Goal: Transaction & Acquisition: Purchase product/service

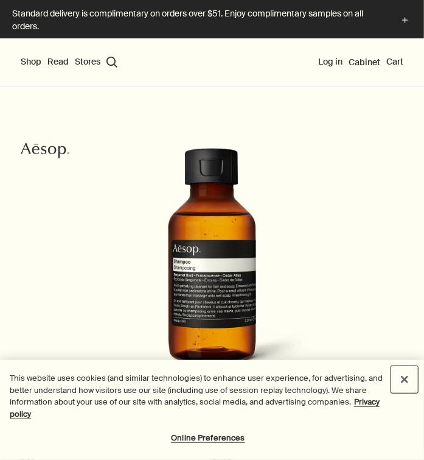
click at [404, 374] on button "Close" at bounding box center [404, 379] width 27 height 27
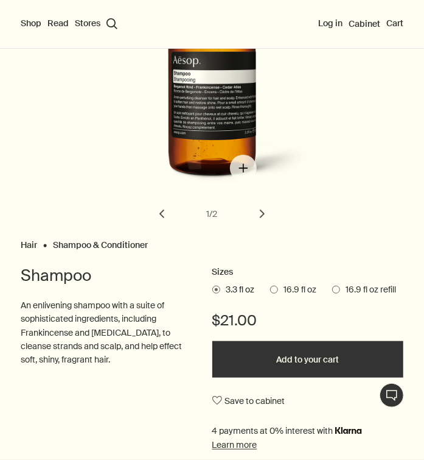
scroll to position [189, 0]
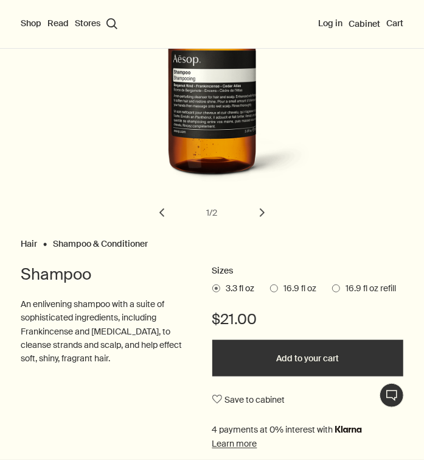
click at [284, 295] on label "16.9 fl oz" at bounding box center [293, 288] width 47 height 12
click at [270, 290] on input "16.9 fl oz" at bounding box center [270, 286] width 0 height 8
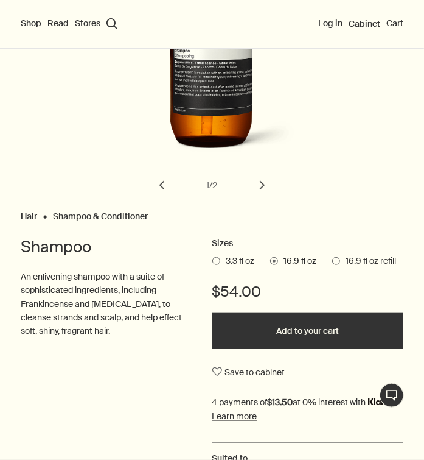
scroll to position [220, 0]
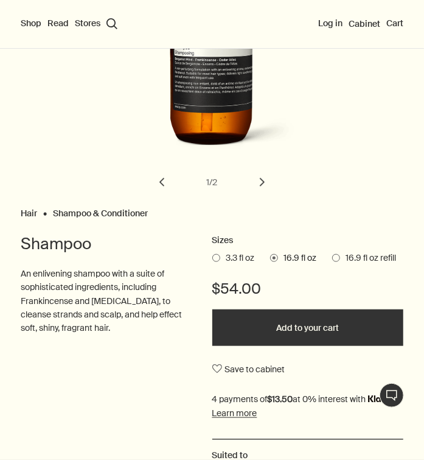
click at [233, 346] on button "Add to your cart" at bounding box center [308, 327] width 192 height 37
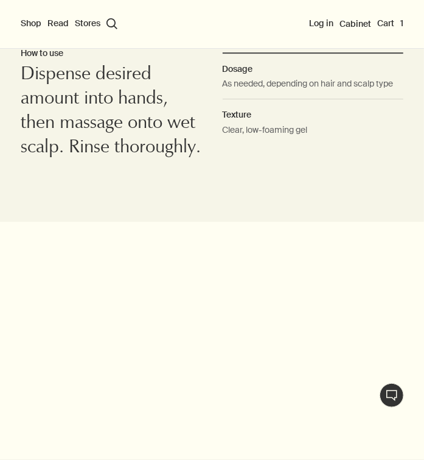
scroll to position [1309, 0]
click at [30, 24] on button "Shop" at bounding box center [31, 24] width 21 height 12
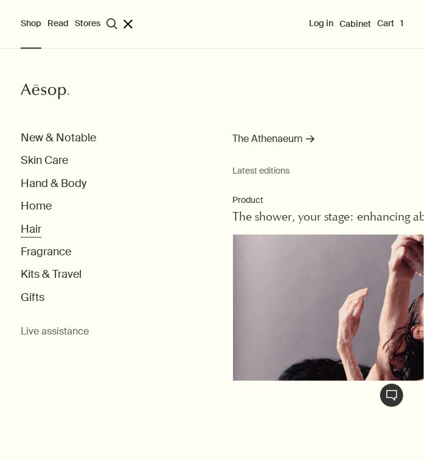
click at [40, 236] on button "Hair" at bounding box center [31, 229] width 21 height 14
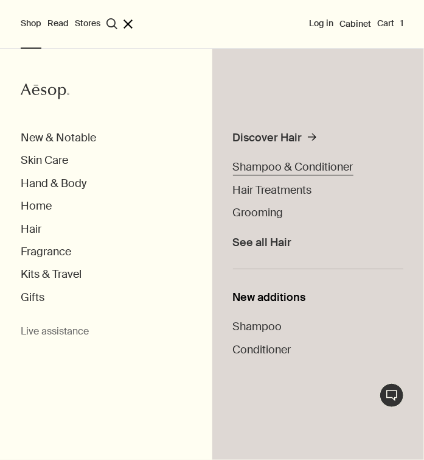
click at [282, 174] on span "Shampoo & Conditioner" at bounding box center [293, 167] width 121 height 15
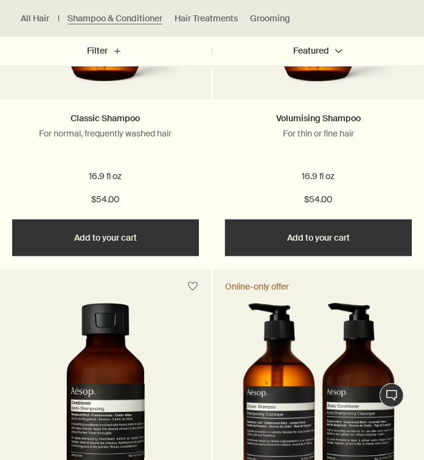
scroll to position [1026, 0]
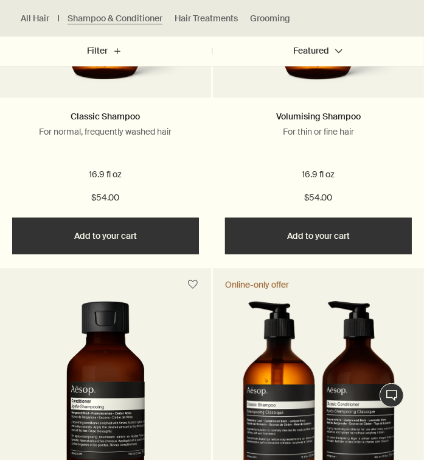
click at [147, 254] on button "Add Add to your cart" at bounding box center [105, 235] width 187 height 37
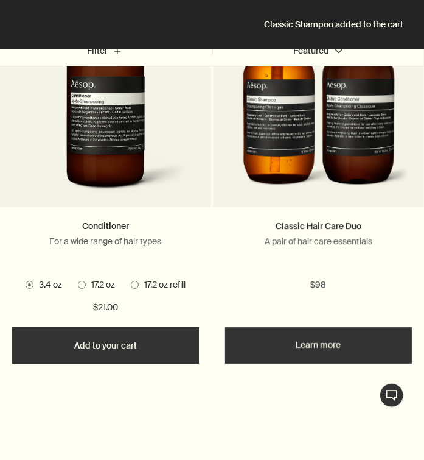
scroll to position [1333, 0]
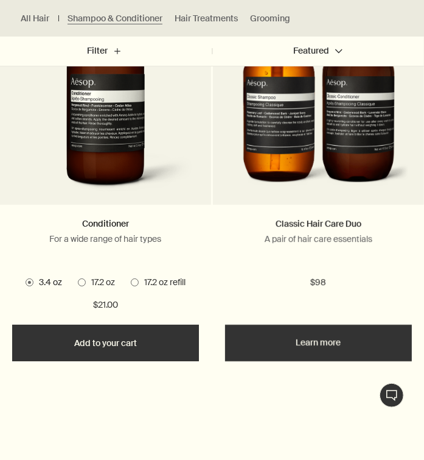
click at [346, 198] on img at bounding box center [318, 95] width 181 height 205
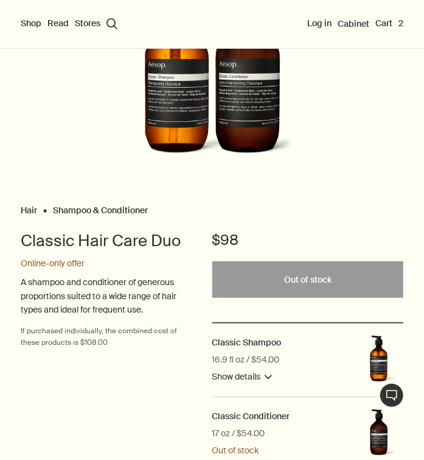
scroll to position [112, 0]
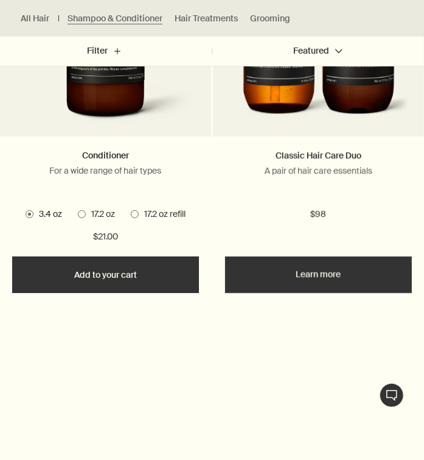
scroll to position [1403, 0]
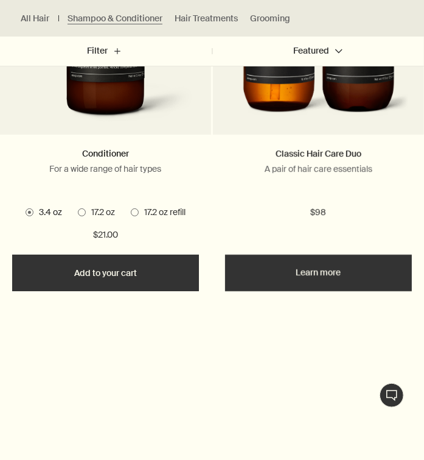
click at [85, 128] on img at bounding box center [105, 25] width 178 height 205
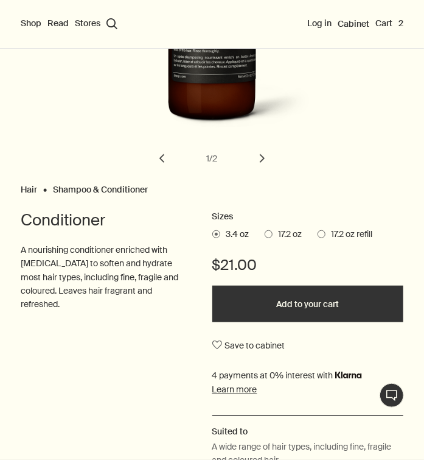
scroll to position [260, 0]
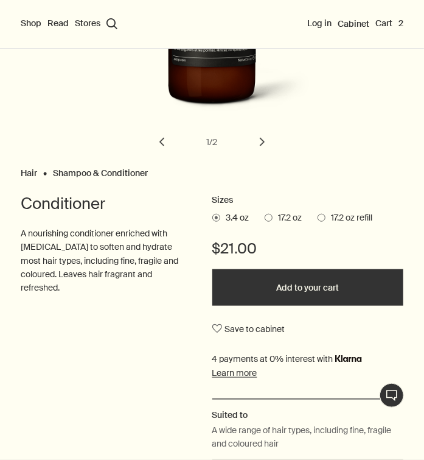
click at [272, 222] on span at bounding box center [269, 218] width 8 height 8
click at [265, 220] on input "17.2 oz" at bounding box center [265, 216] width 0 height 8
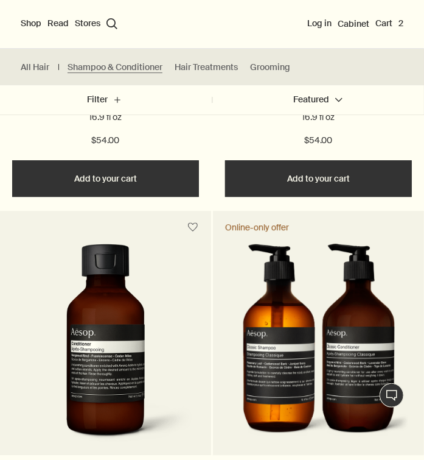
scroll to position [1047, 0]
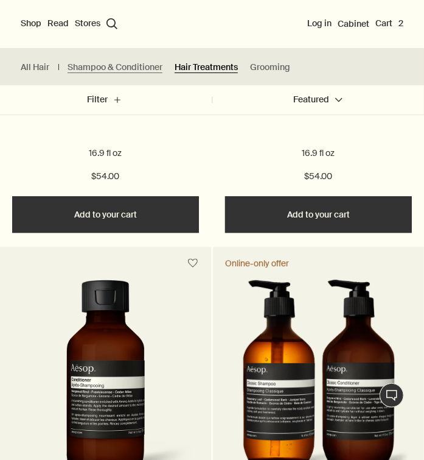
click at [238, 71] on link "Hair Treatments" at bounding box center [206, 67] width 63 height 12
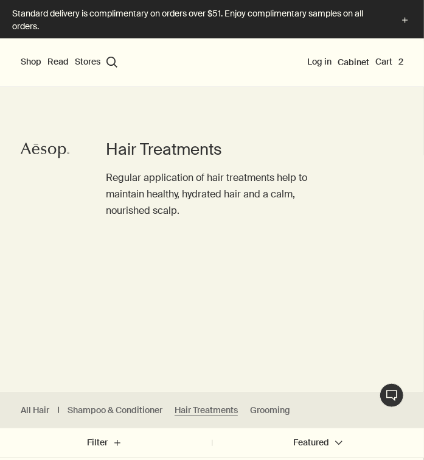
click at [35, 67] on button "Shop" at bounding box center [31, 62] width 21 height 12
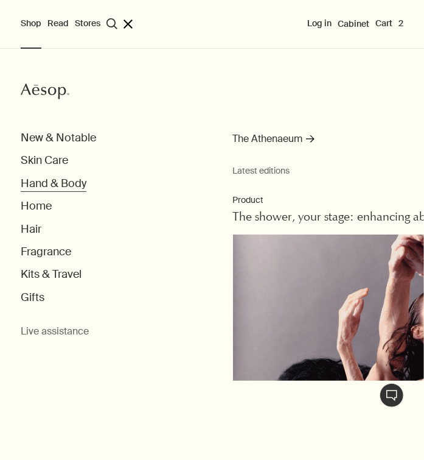
click at [82, 191] on button "Hand & Body" at bounding box center [54, 184] width 66 height 14
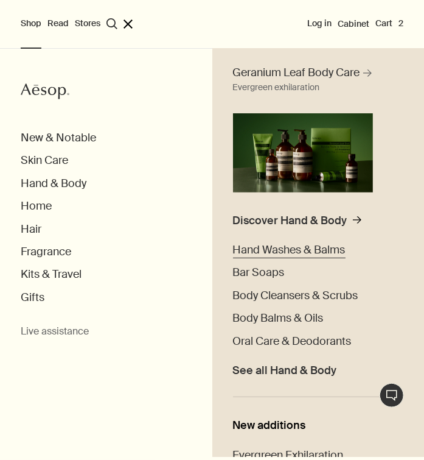
scroll to position [79, 0]
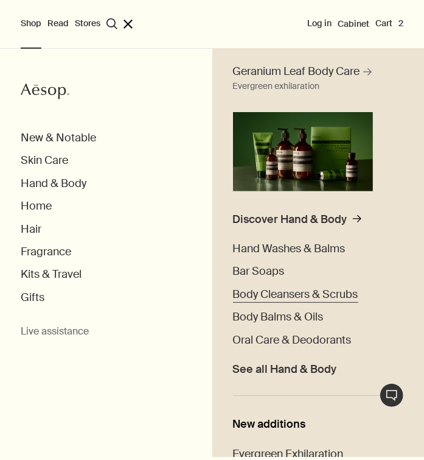
click at [312, 301] on span "Body Cleansers & Scrubs" at bounding box center [295, 294] width 125 height 15
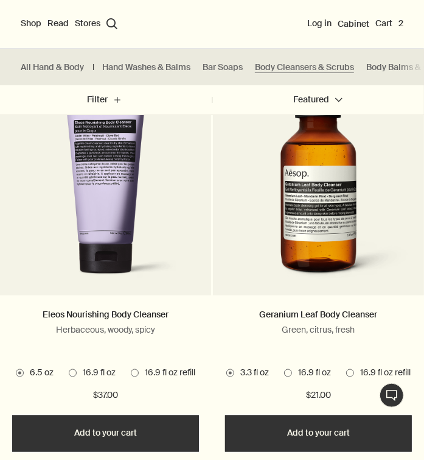
scroll to position [404, 0]
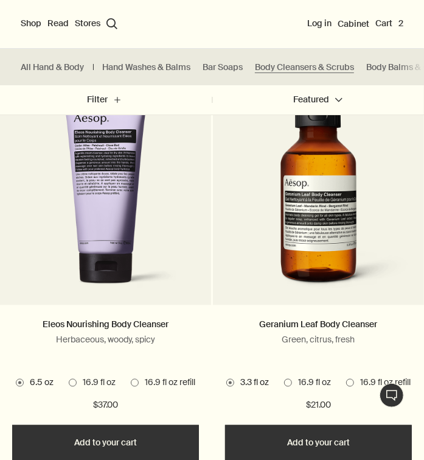
click at [77, 387] on span at bounding box center [73, 383] width 8 height 8
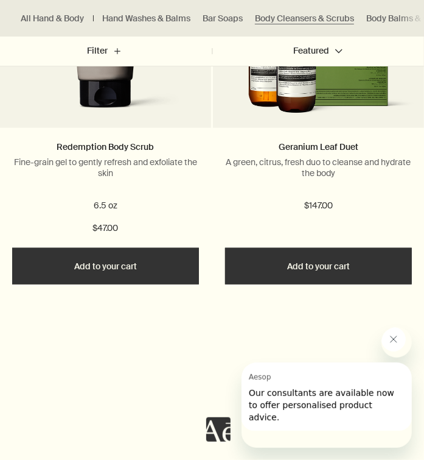
scroll to position [1834, 0]
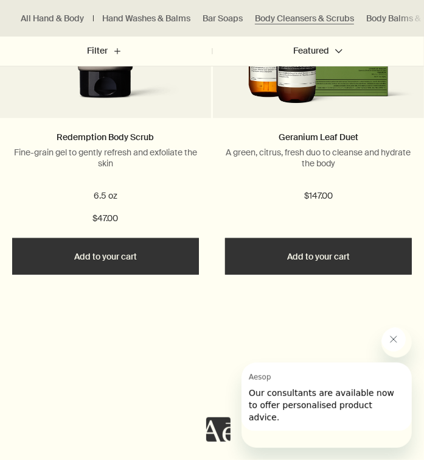
click at [310, 112] on img at bounding box center [318, 51] width 199 height 121
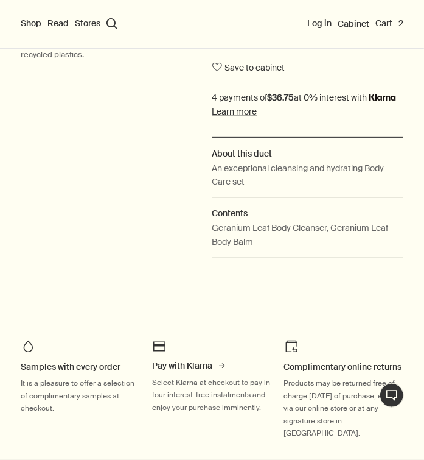
scroll to position [512, 0]
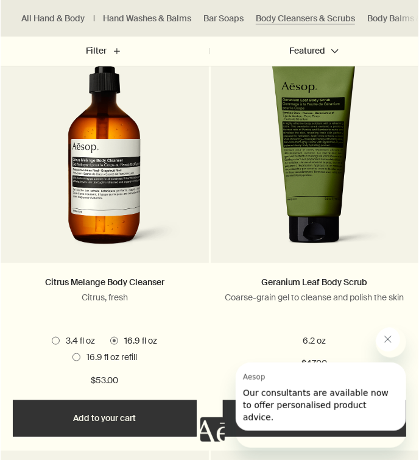
scroll to position [1283, 0]
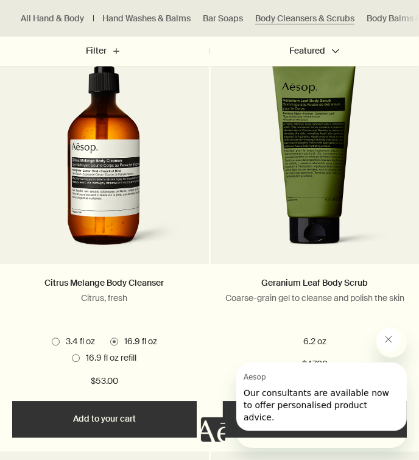
click at [195, 326] on div "Citrus Melange Body Cleanser Citrus, fresh" at bounding box center [104, 301] width 184 height 50
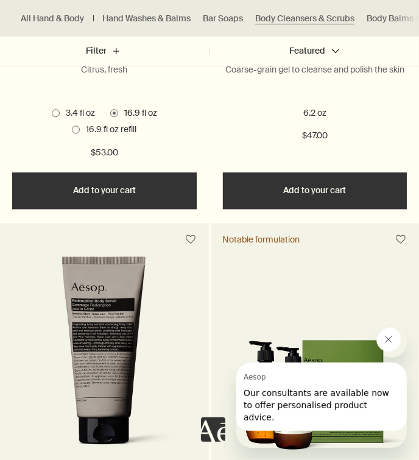
scroll to position [1510, 0]
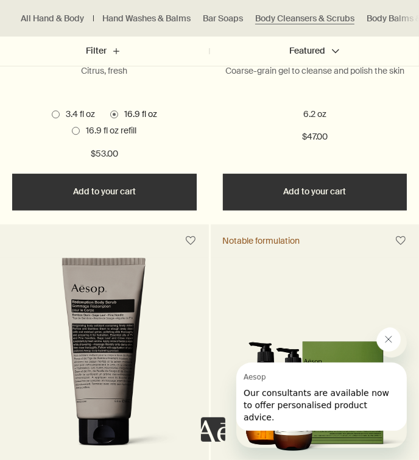
click at [318, 210] on button "Add Add to your cart" at bounding box center [315, 192] width 184 height 37
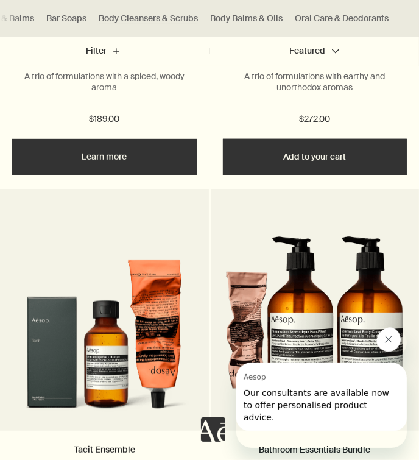
scroll to position [0, 276]
click at [231, 19] on link "Body Balms & Oils" at bounding box center [246, 19] width 72 height 12
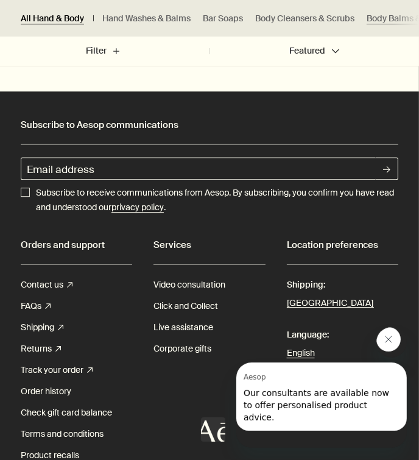
click at [63, 20] on link "All Hand & Body" at bounding box center [52, 19] width 63 height 12
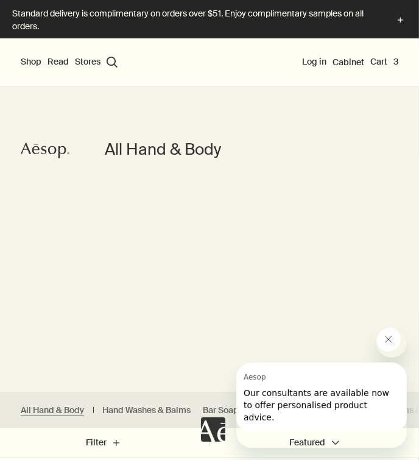
click at [24, 68] on button "Shop" at bounding box center [31, 62] width 21 height 12
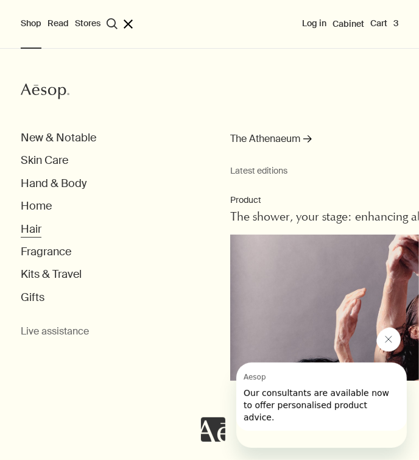
click at [25, 236] on button "Hair" at bounding box center [31, 229] width 21 height 14
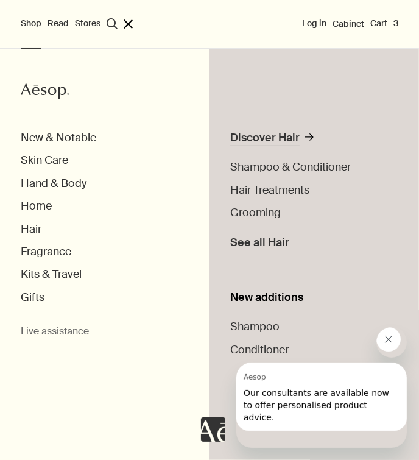
click at [276, 144] on div "Discover Hair" at bounding box center [264, 138] width 69 height 14
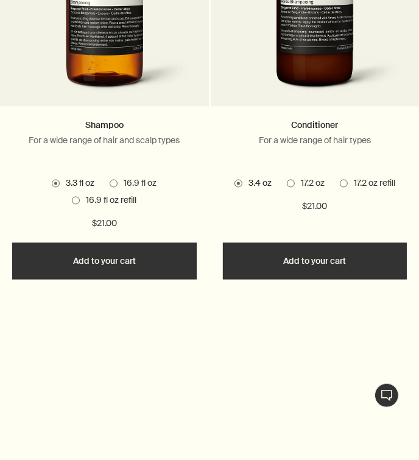
scroll to position [1060, 0]
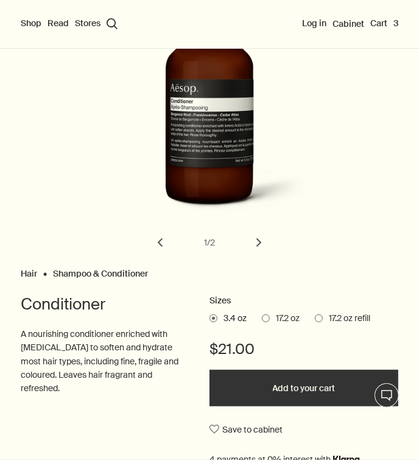
scroll to position [167, 0]
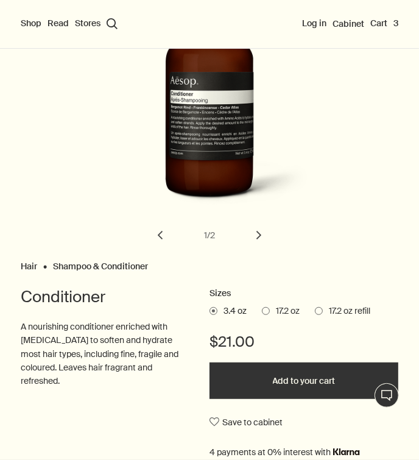
click at [270, 310] on span at bounding box center [266, 311] width 8 height 8
click at [262, 310] on input "17.2 oz" at bounding box center [262, 309] width 0 height 8
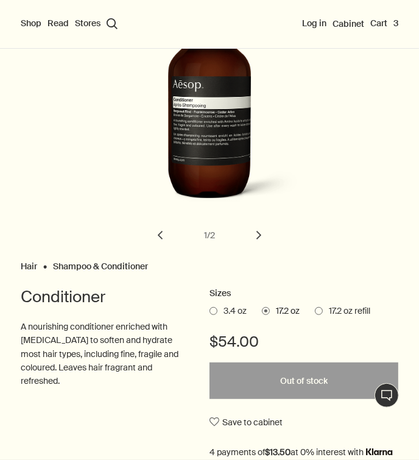
click at [332, 309] on label "17.2 oz refill" at bounding box center [342, 311] width 55 height 12
click at [315, 309] on input "17.2 oz refill" at bounding box center [315, 309] width 0 height 8
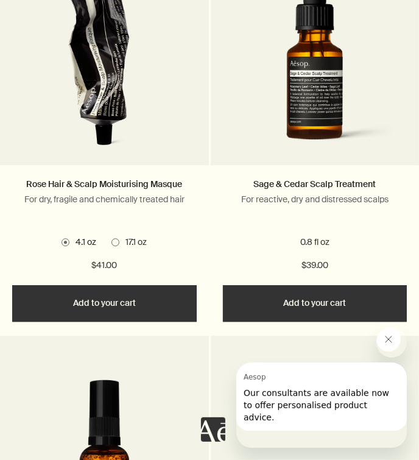
click at [116, 246] on span at bounding box center [115, 242] width 8 height 8
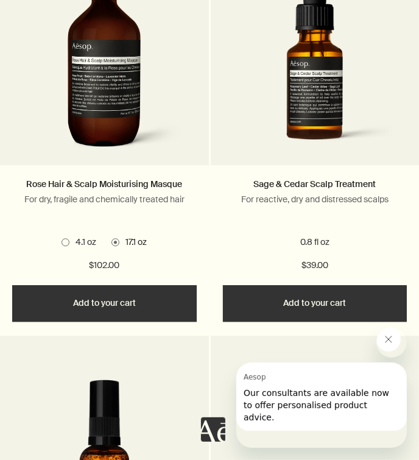
click at [61, 246] on span at bounding box center [65, 242] width 8 height 8
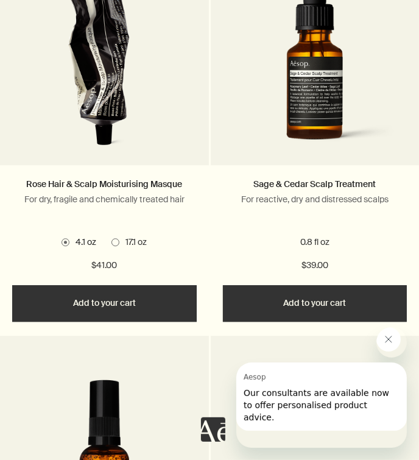
click at [104, 321] on button "Add Add to your cart" at bounding box center [104, 303] width 184 height 37
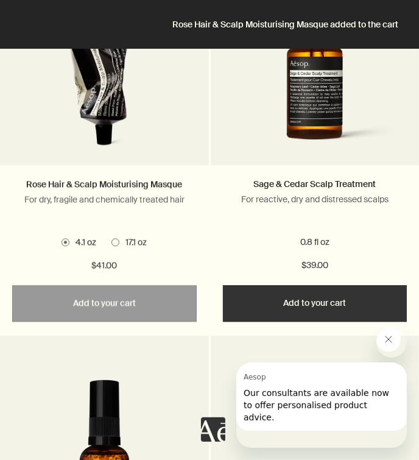
click at [118, 158] on img at bounding box center [104, 57] width 170 height 202
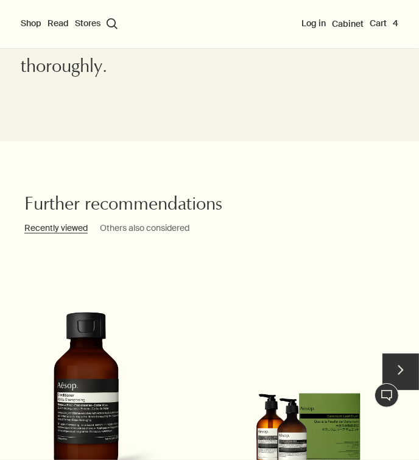
scroll to position [1581, 0]
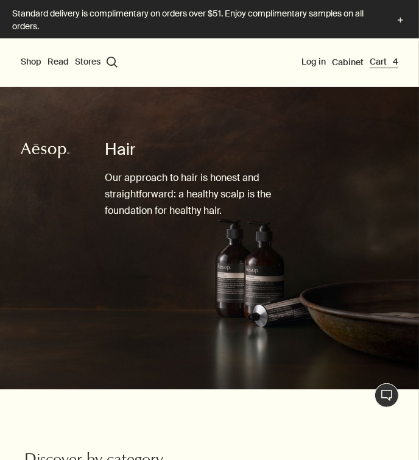
click at [394, 60] on button "Cart 4" at bounding box center [384, 62] width 29 height 12
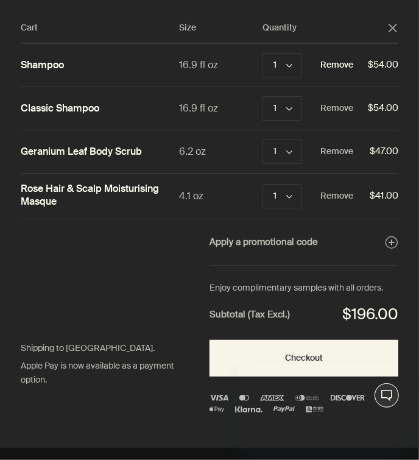
click at [345, 69] on button "Remove" at bounding box center [336, 65] width 33 height 15
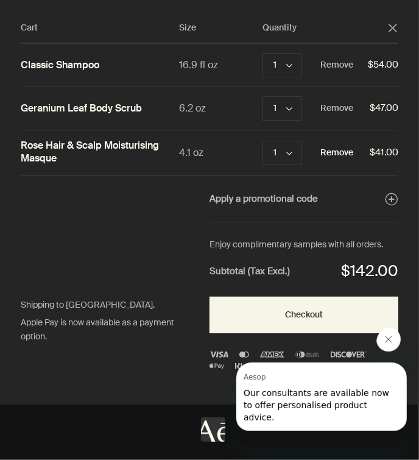
click at [353, 160] on button "Remove" at bounding box center [336, 152] width 33 height 15
